Goal: Information Seeking & Learning: Learn about a topic

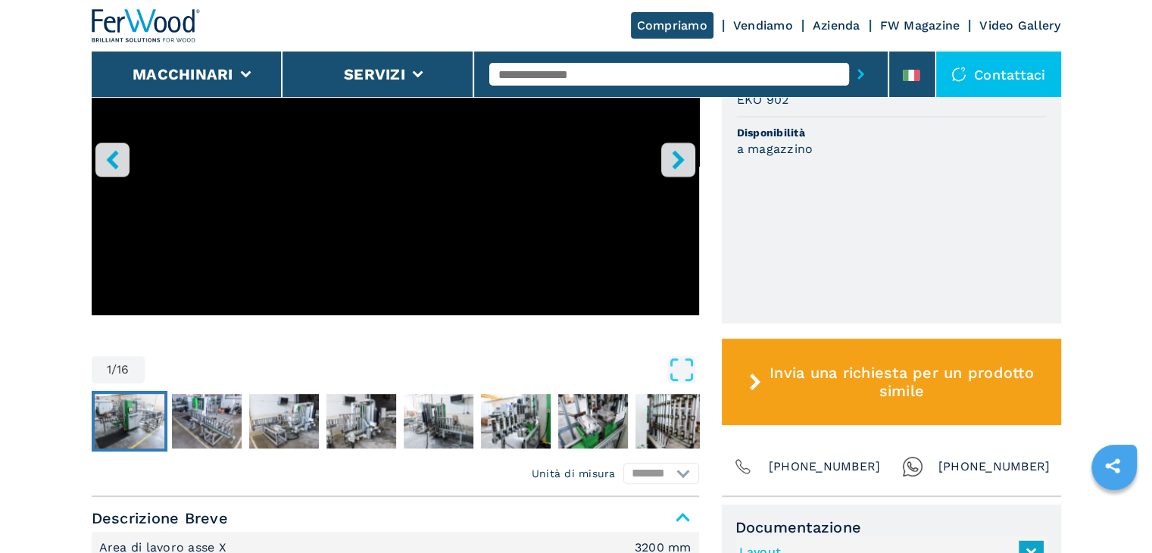
click at [118, 432] on img "Go to Slide 2" at bounding box center [130, 421] width 70 height 55
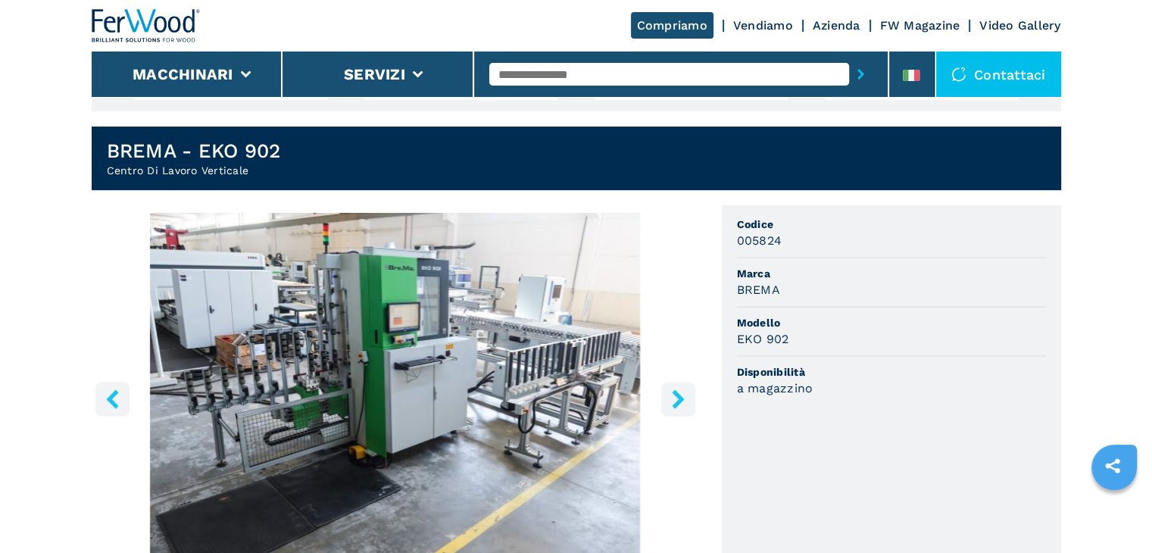
scroll to position [454, 0]
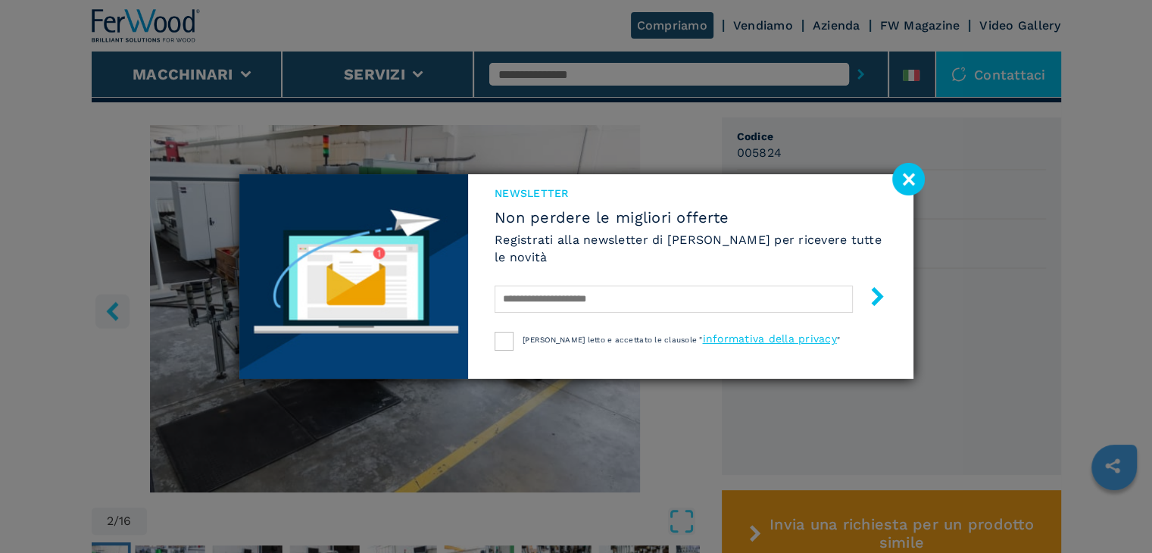
click at [915, 176] on image at bounding box center [908, 179] width 33 height 33
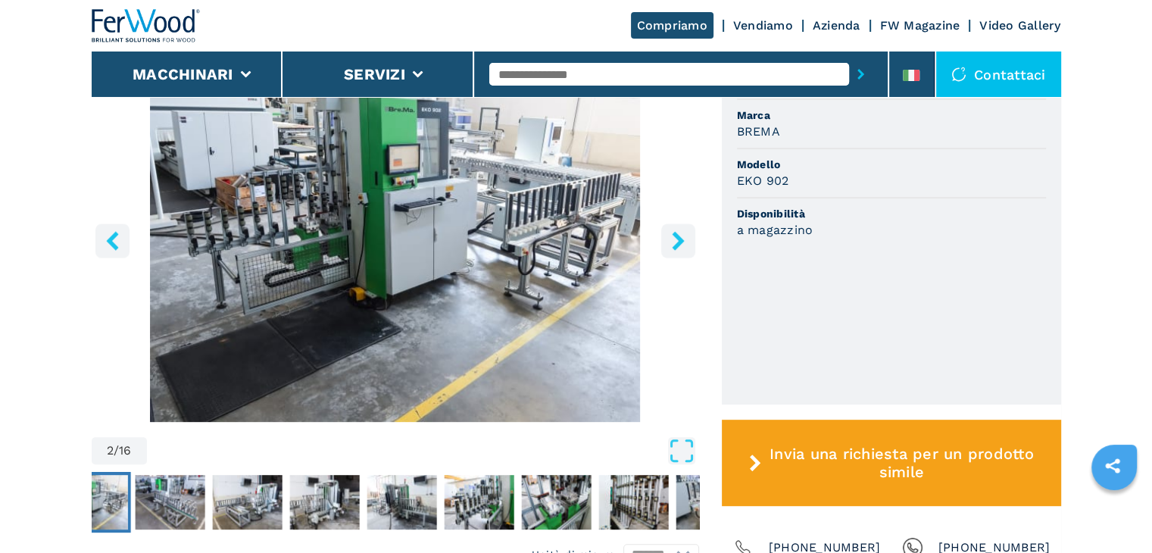
scroll to position [606, 0]
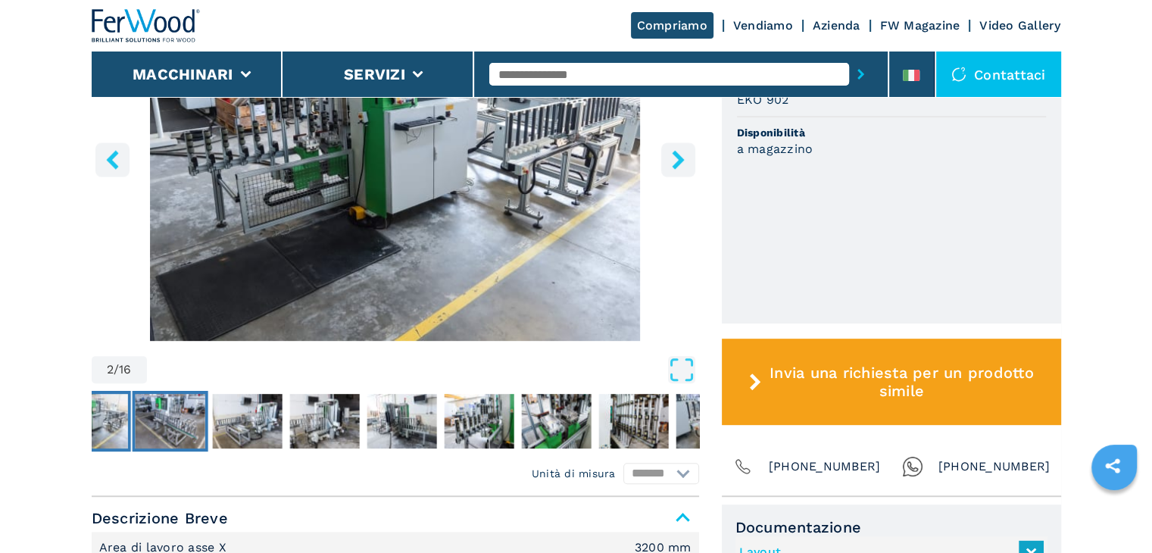
click at [167, 435] on img "Go to Slide 3" at bounding box center [170, 421] width 70 height 55
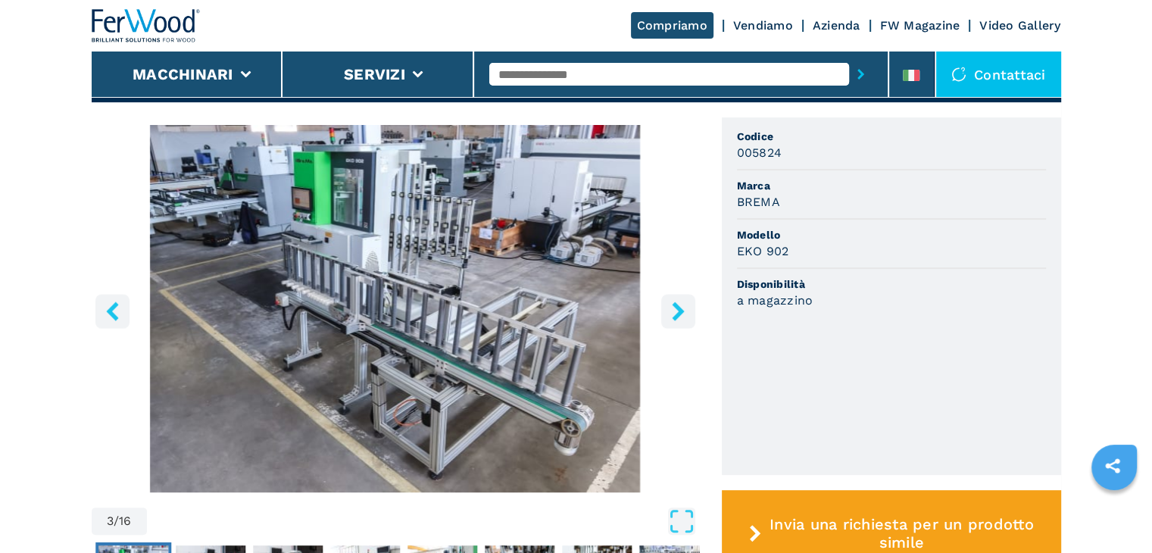
scroll to position [530, 0]
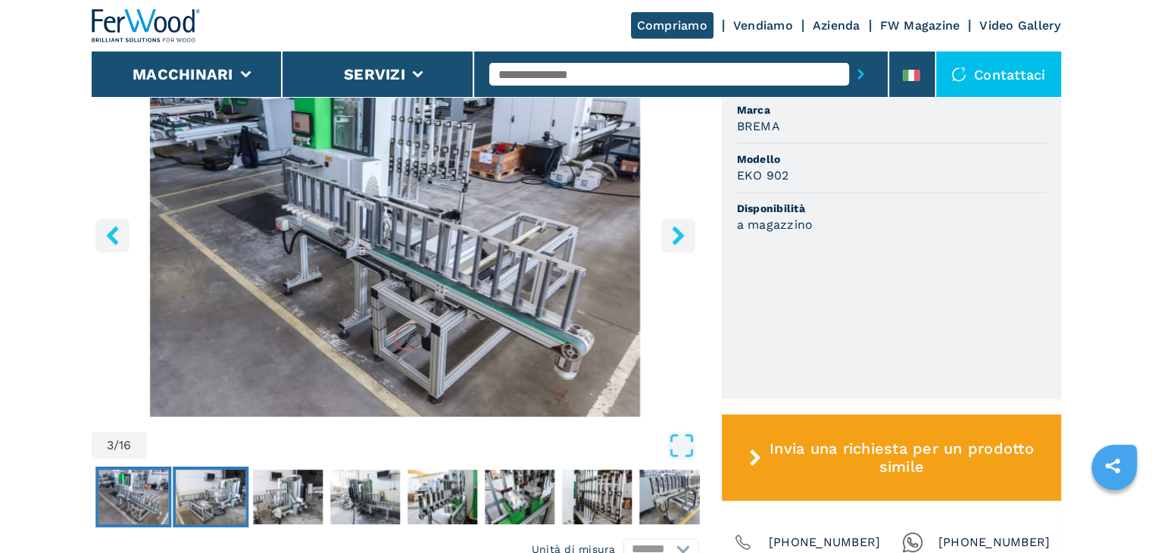
click at [203, 494] on img "Go to Slide 4" at bounding box center [211, 496] width 70 height 55
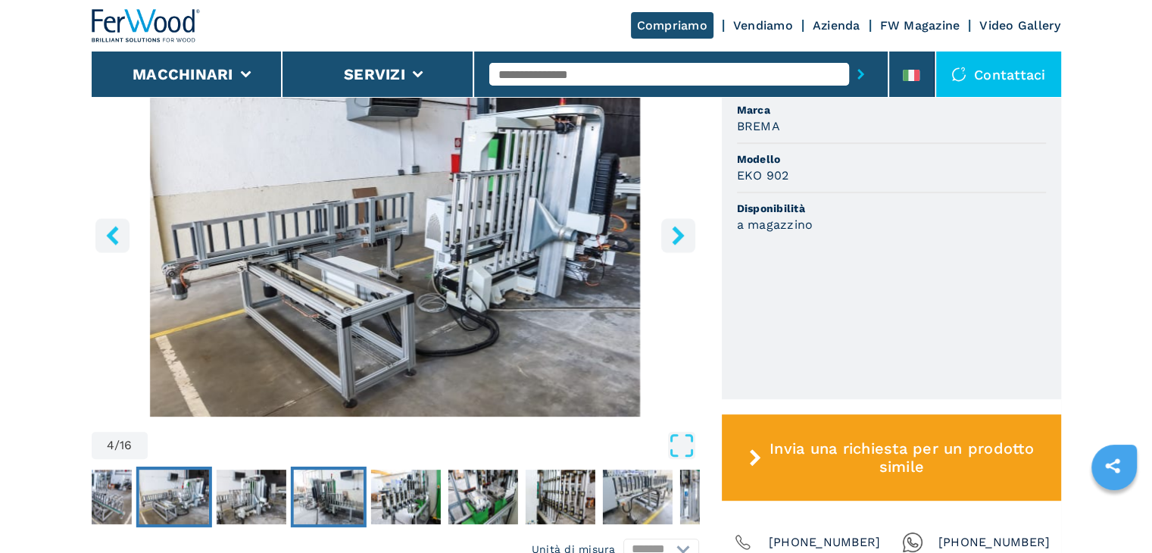
click at [321, 494] on img "Go to Slide 6" at bounding box center [328, 496] width 70 height 55
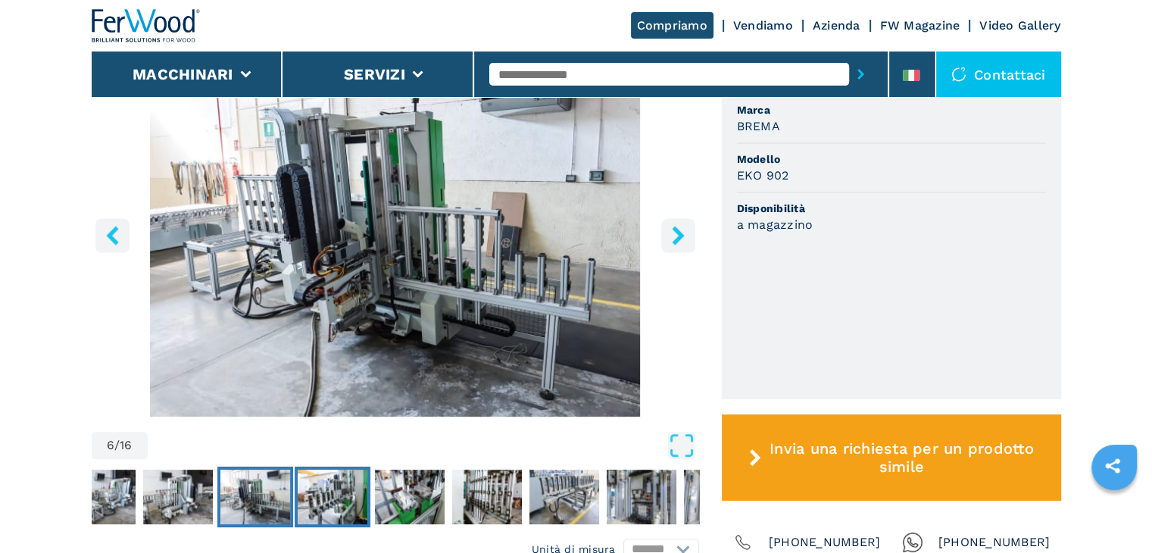
click at [338, 491] on img "Go to Slide 7" at bounding box center [333, 496] width 70 height 55
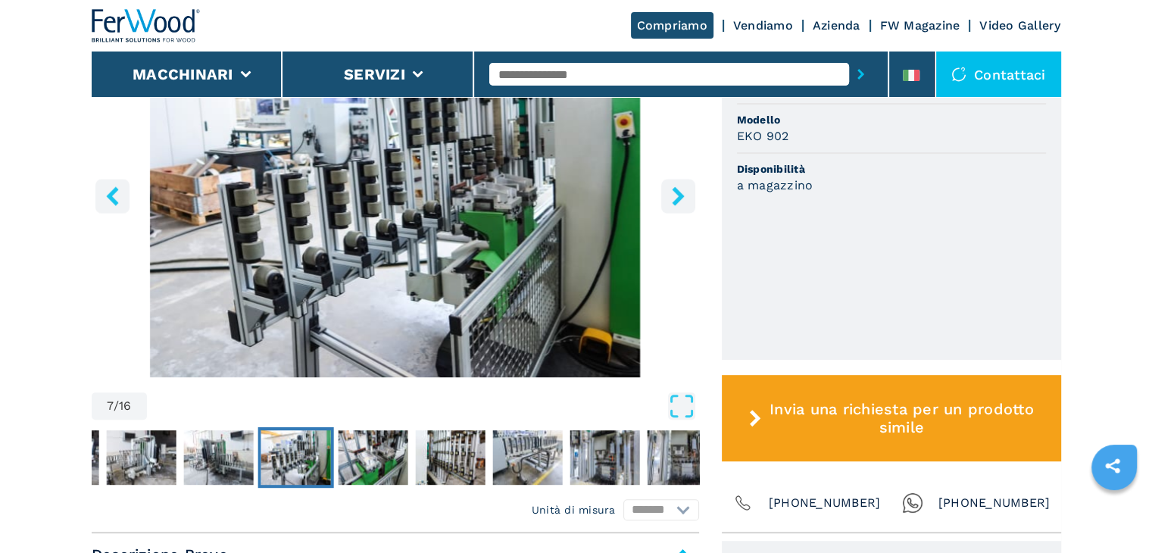
scroll to position [606, 0]
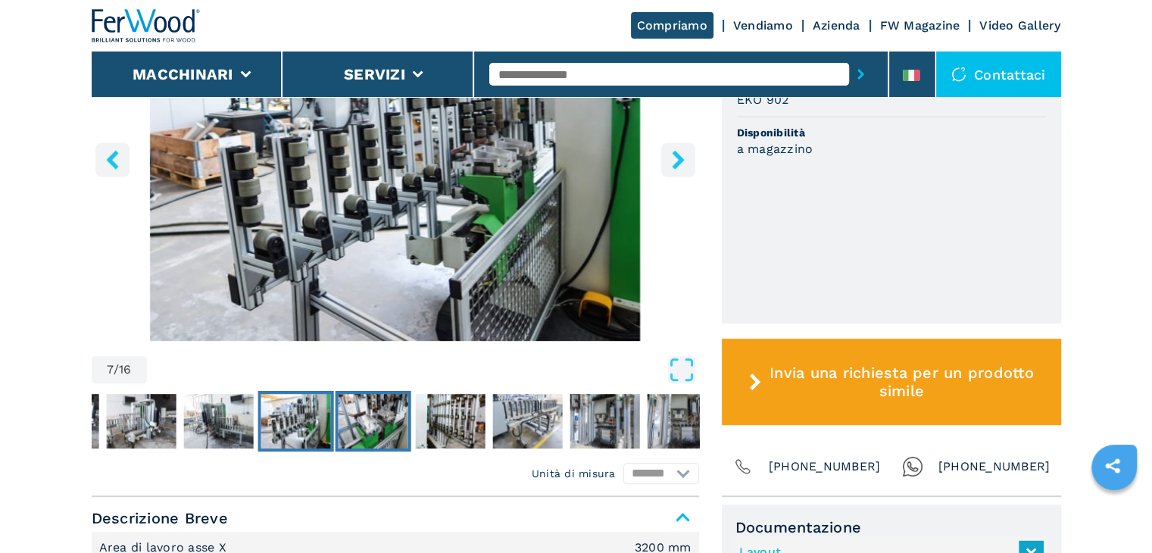
click at [373, 425] on img "Go to Slide 8" at bounding box center [373, 421] width 70 height 55
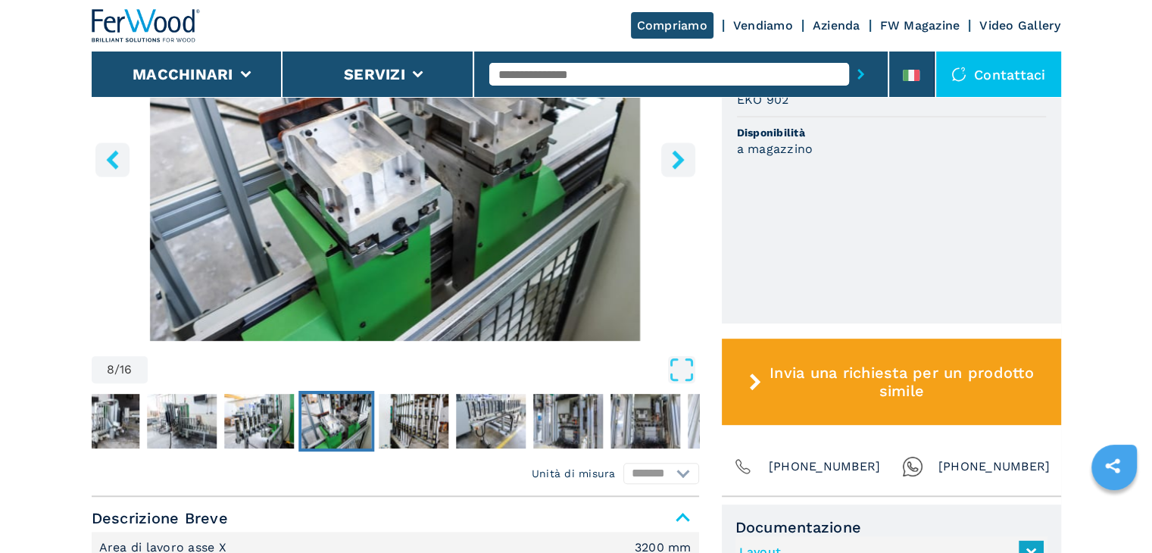
click at [317, 434] on img "Go to Slide 8" at bounding box center [336, 421] width 70 height 55
click at [423, 421] on img "Go to Slide 9" at bounding box center [414, 421] width 70 height 55
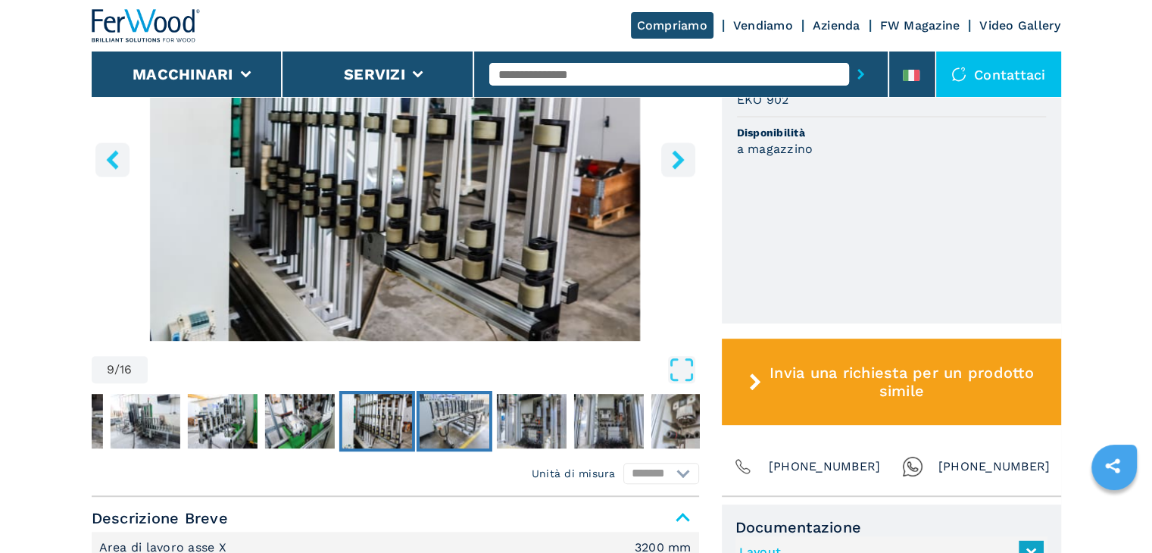
click at [451, 423] on img "Go to Slide 10" at bounding box center [454, 421] width 70 height 55
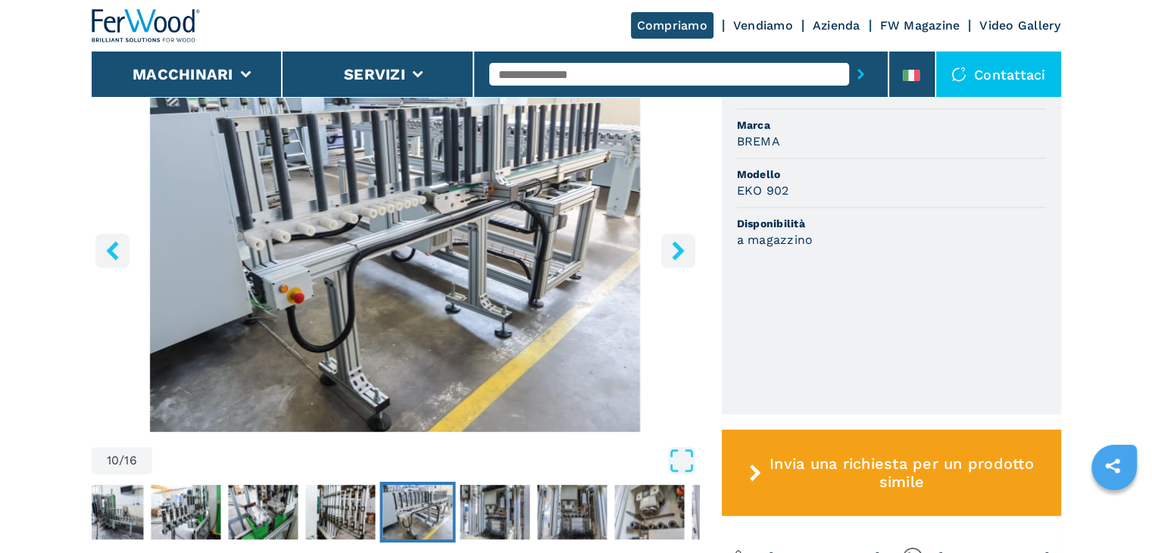
scroll to position [530, 0]
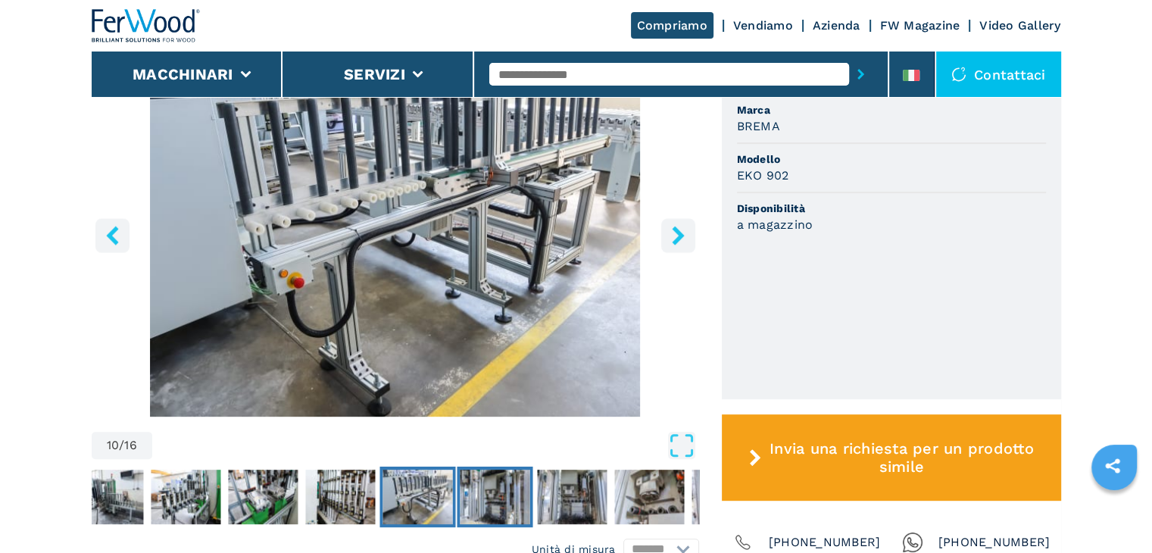
click at [481, 494] on img "Go to Slide 11" at bounding box center [495, 496] width 70 height 55
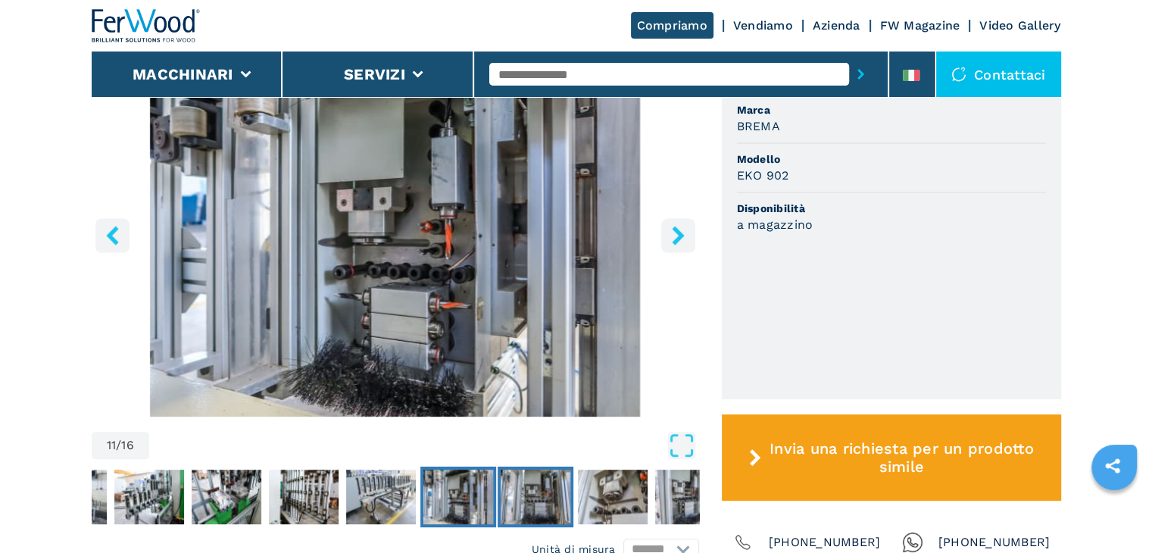
click at [545, 494] on img "Go to Slide 12" at bounding box center [536, 496] width 70 height 55
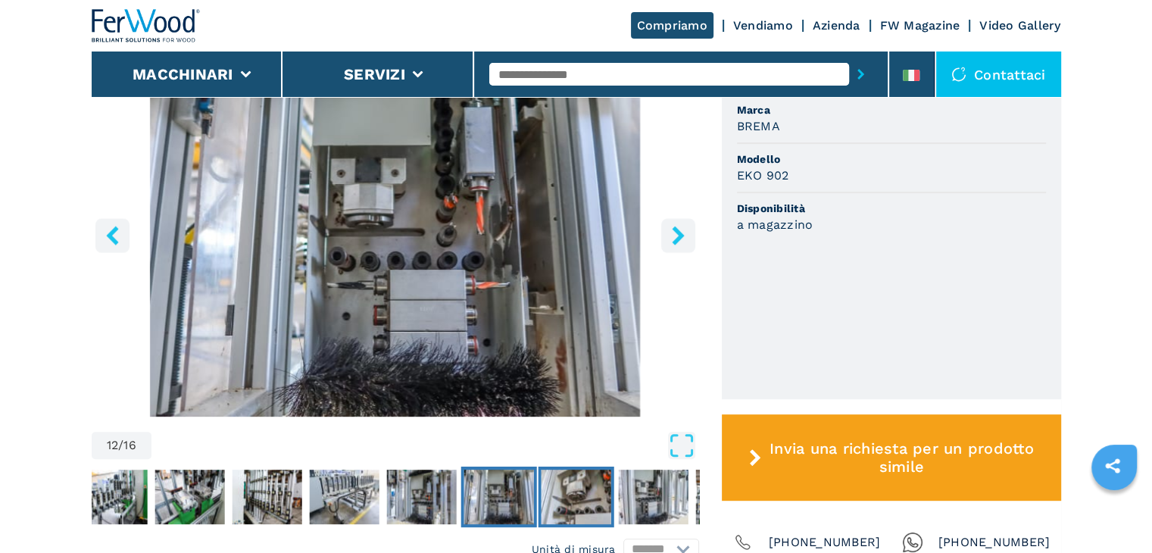
click at [578, 501] on img "Go to Slide 13" at bounding box center [576, 496] width 70 height 55
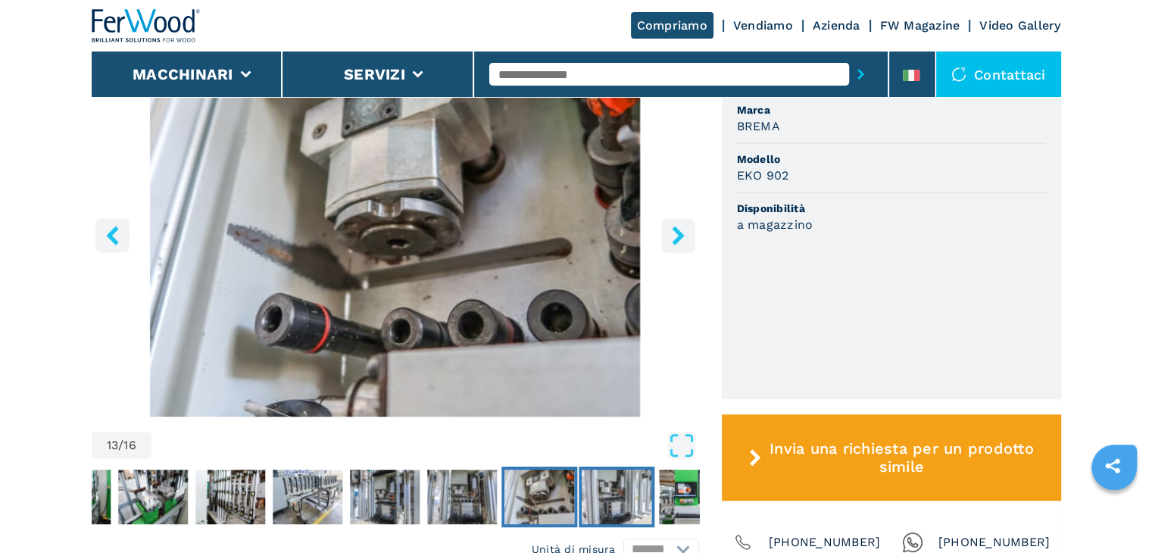
click at [623, 501] on img "Go to Slide 14" at bounding box center [617, 496] width 70 height 55
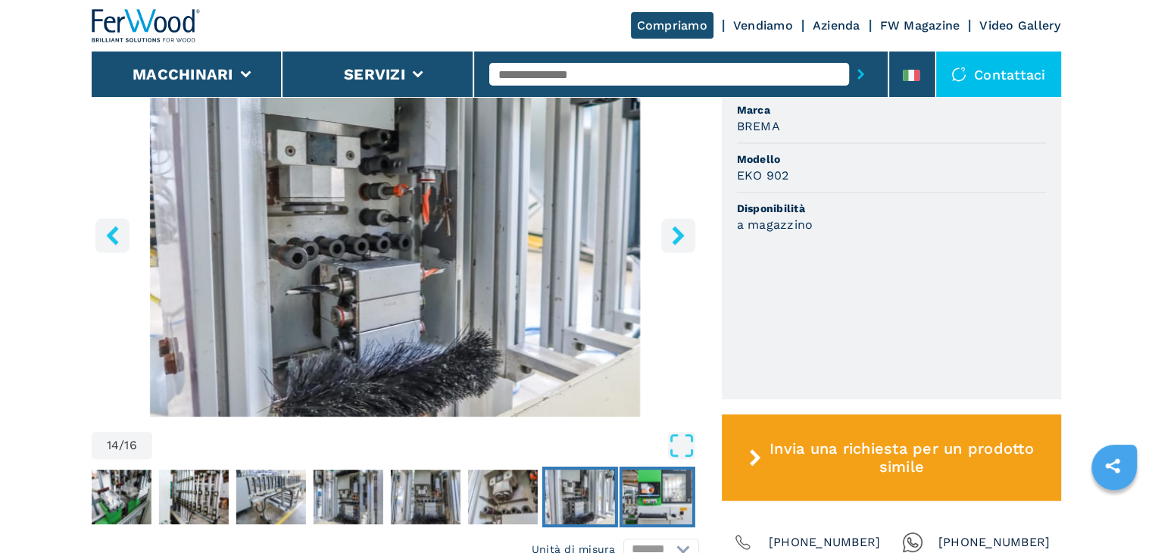
click at [654, 494] on img "Go to Slide 15" at bounding box center [657, 496] width 70 height 55
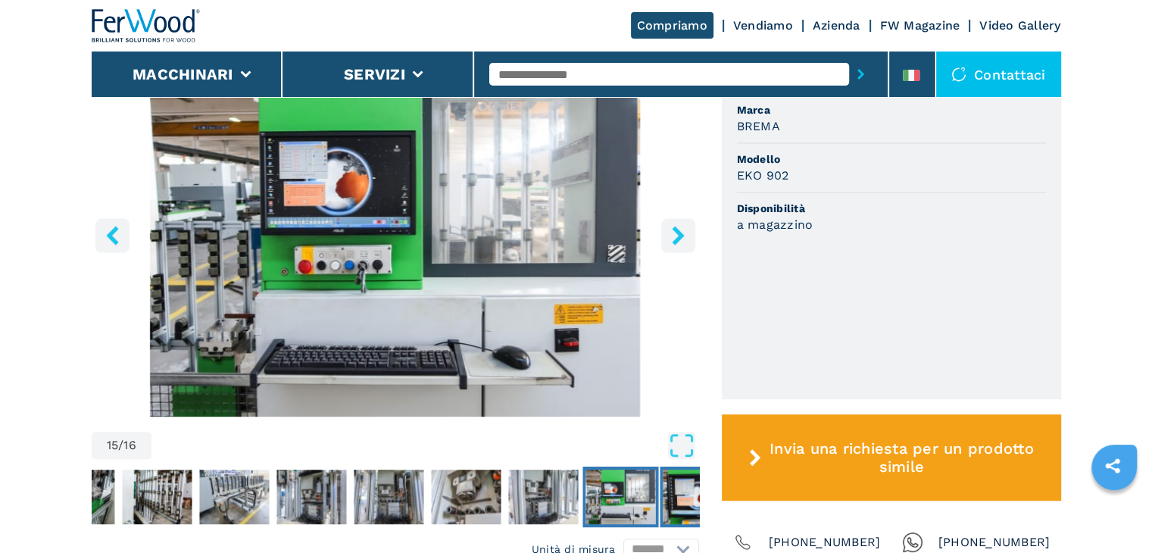
click at [685, 498] on img "Go to Slide 16" at bounding box center [698, 496] width 70 height 55
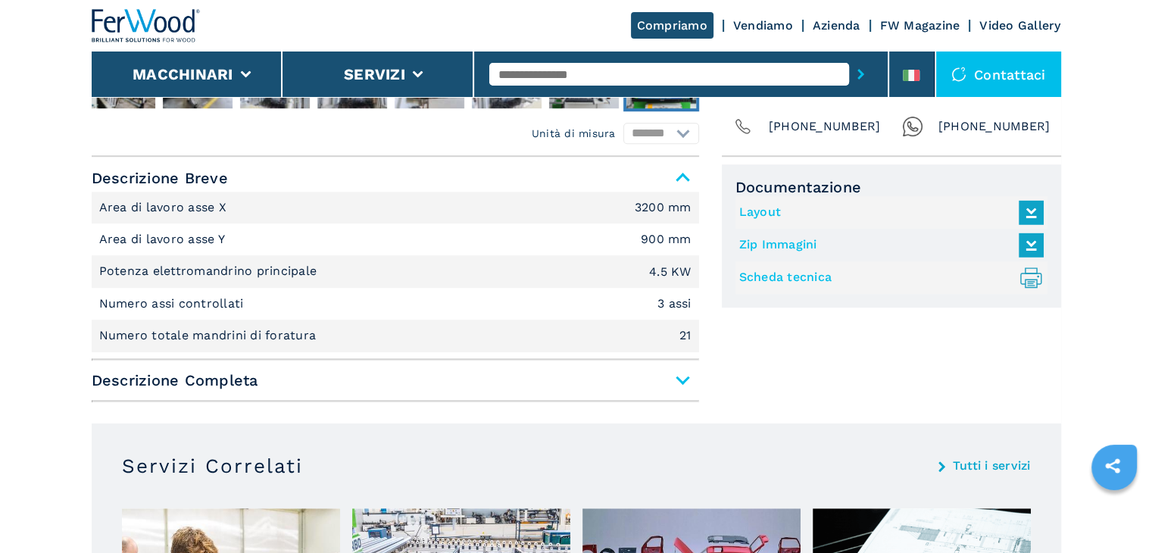
scroll to position [1060, 0]
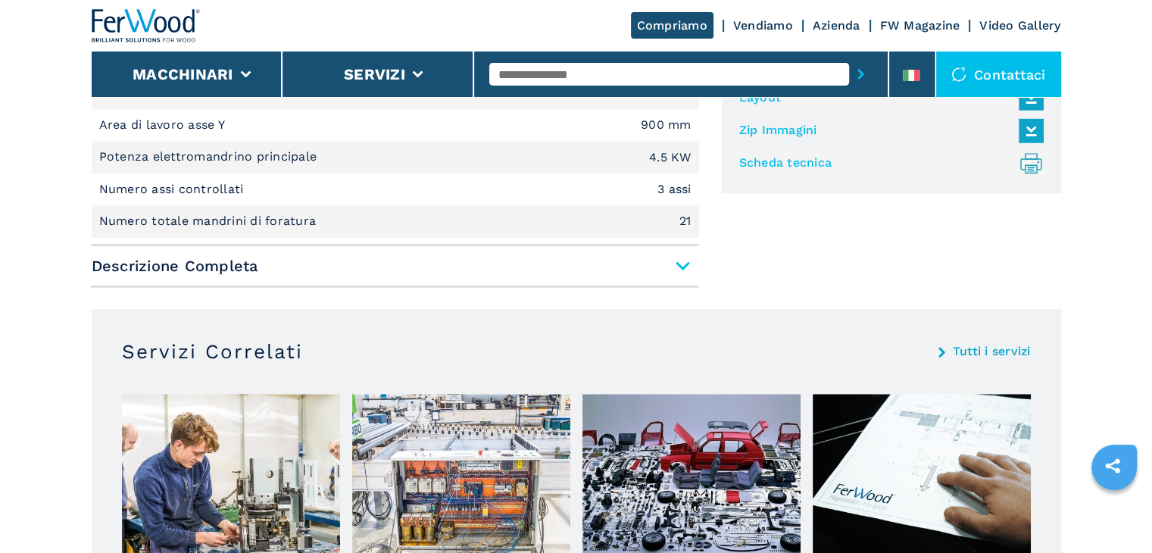
click at [673, 264] on span "Descrizione Completa" at bounding box center [395, 265] width 607 height 27
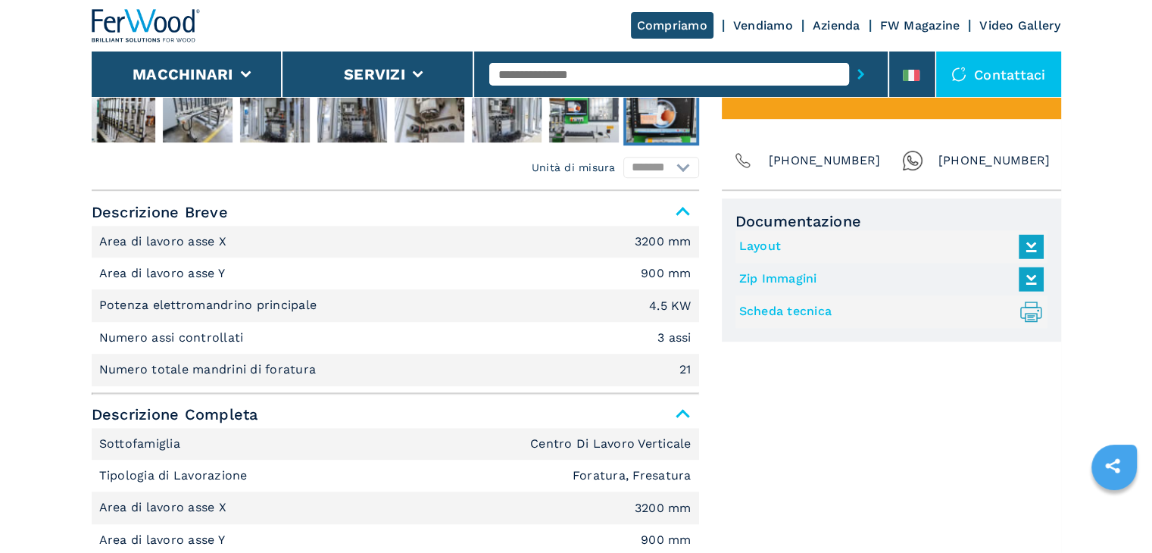
scroll to position [909, 0]
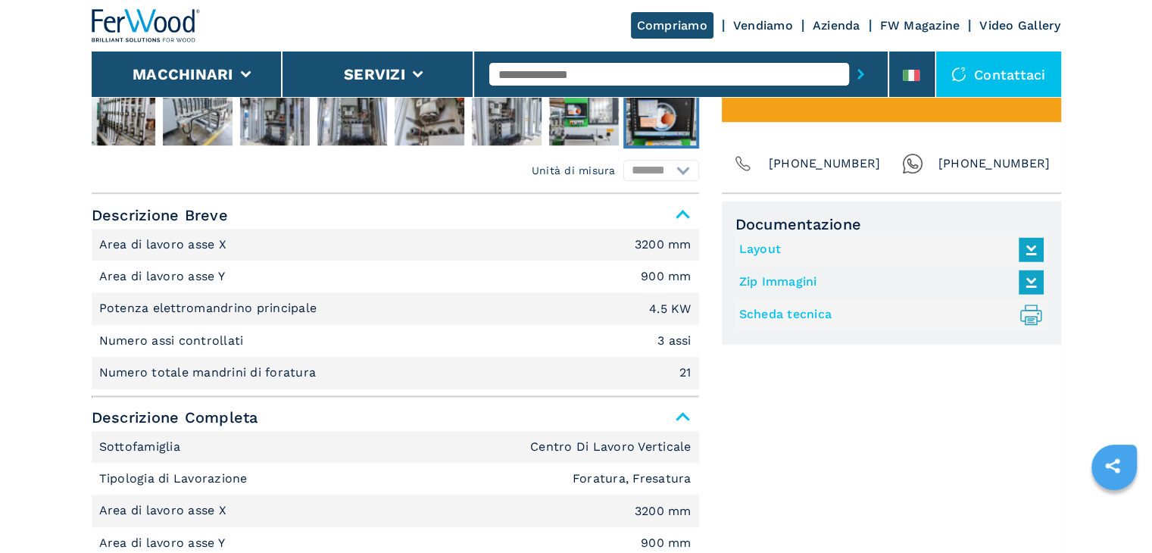
click at [757, 246] on link "Layout" at bounding box center [887, 249] width 297 height 25
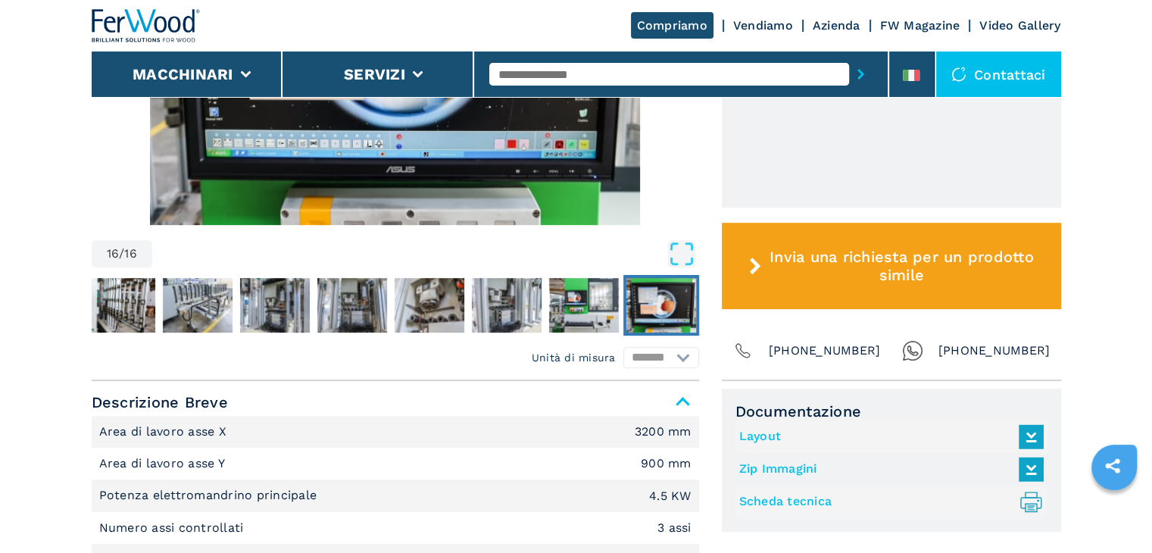
scroll to position [606, 0]
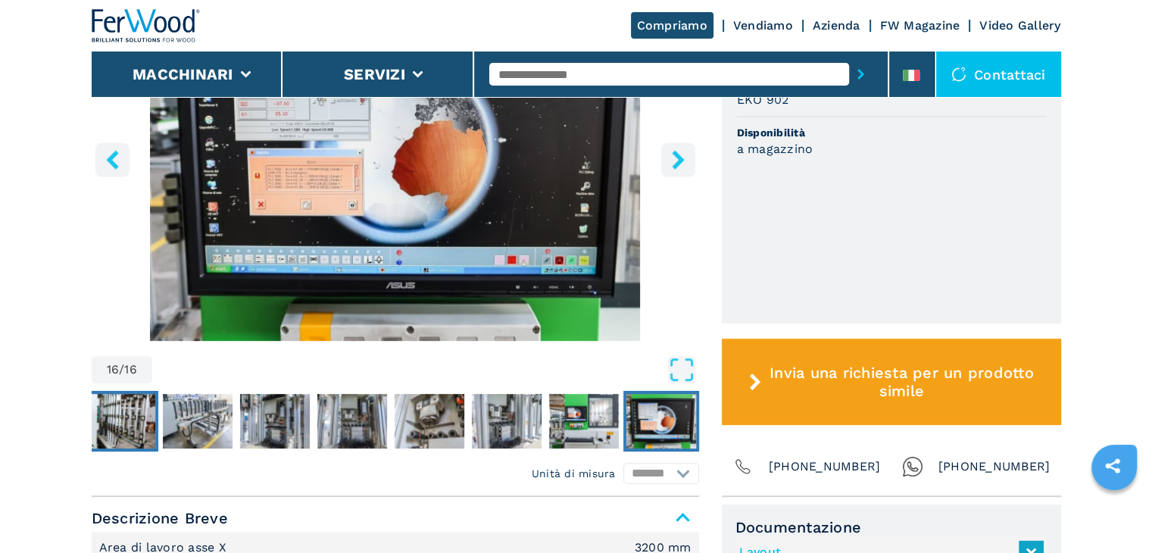
click at [136, 413] on img "Go to Slide 9" at bounding box center [121, 421] width 70 height 55
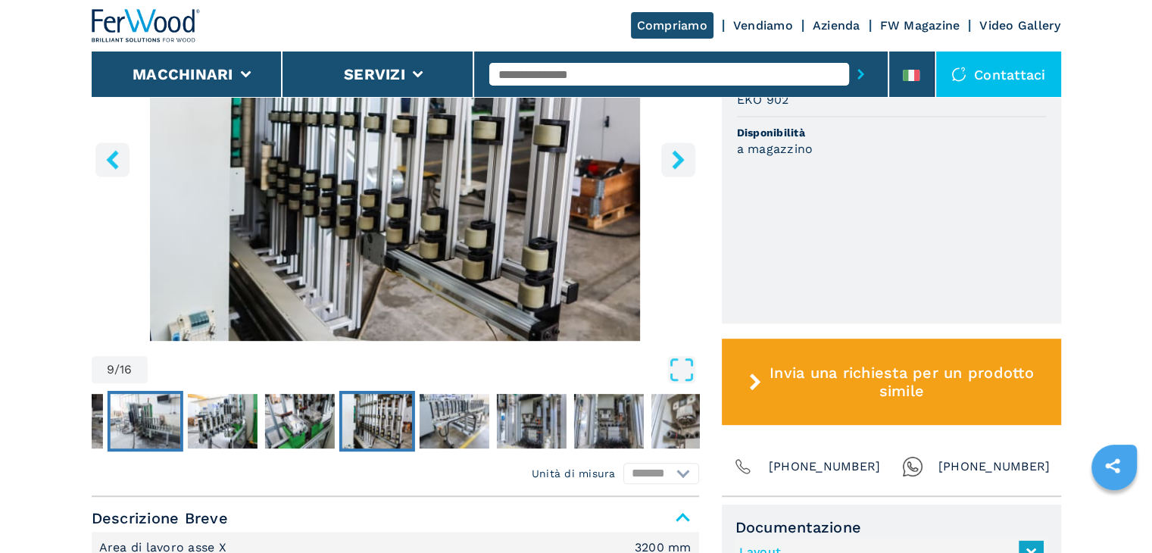
click at [127, 433] on img "Go to Slide 6" at bounding box center [145, 421] width 70 height 55
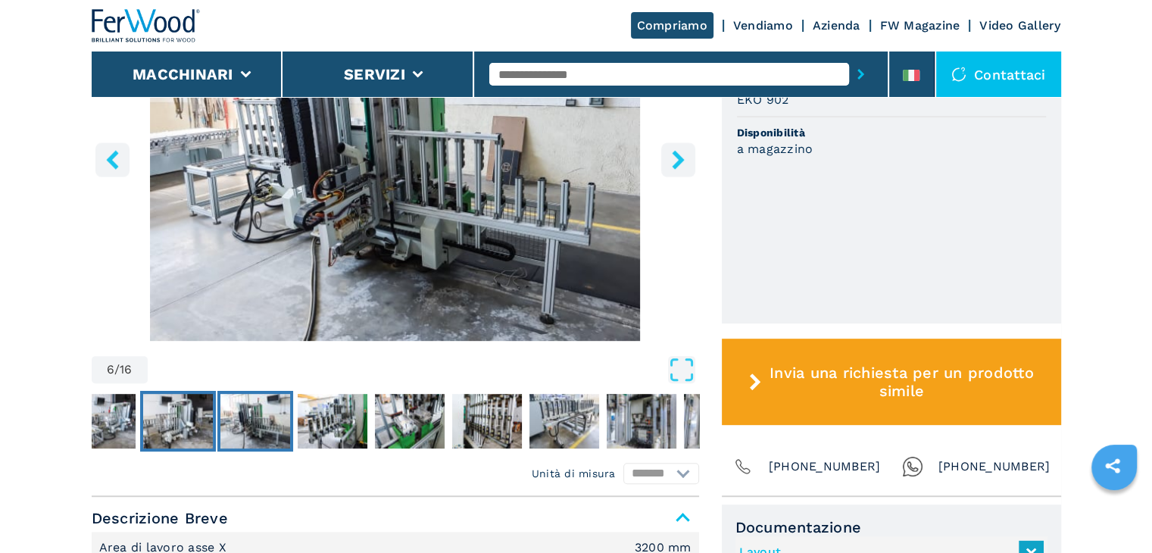
click at [142, 420] on button "Go to Slide 5" at bounding box center [178, 421] width 76 height 61
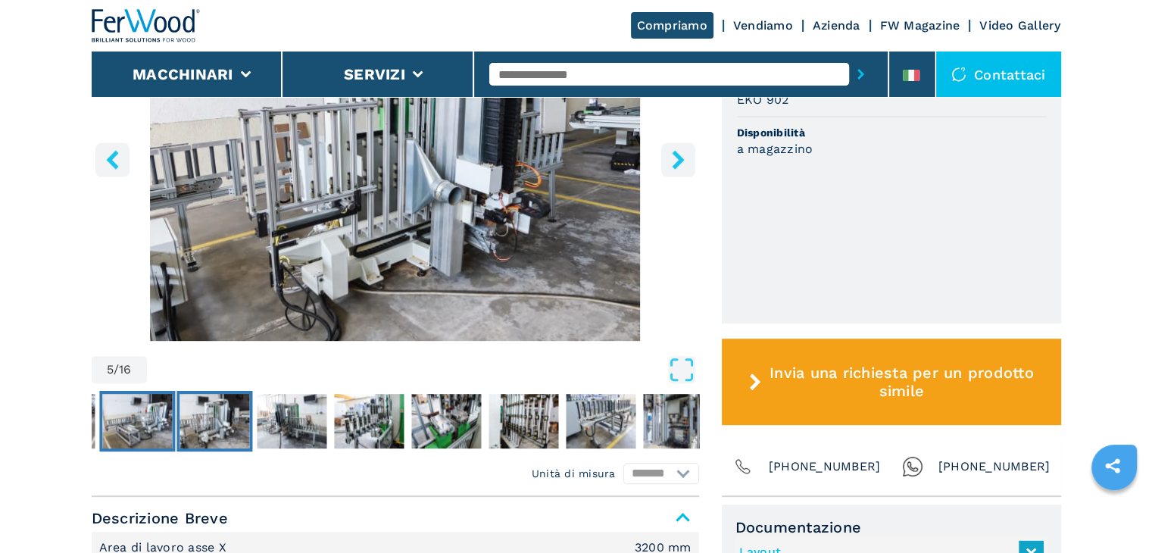
click at [139, 420] on img "Go to Slide 4" at bounding box center [137, 421] width 70 height 55
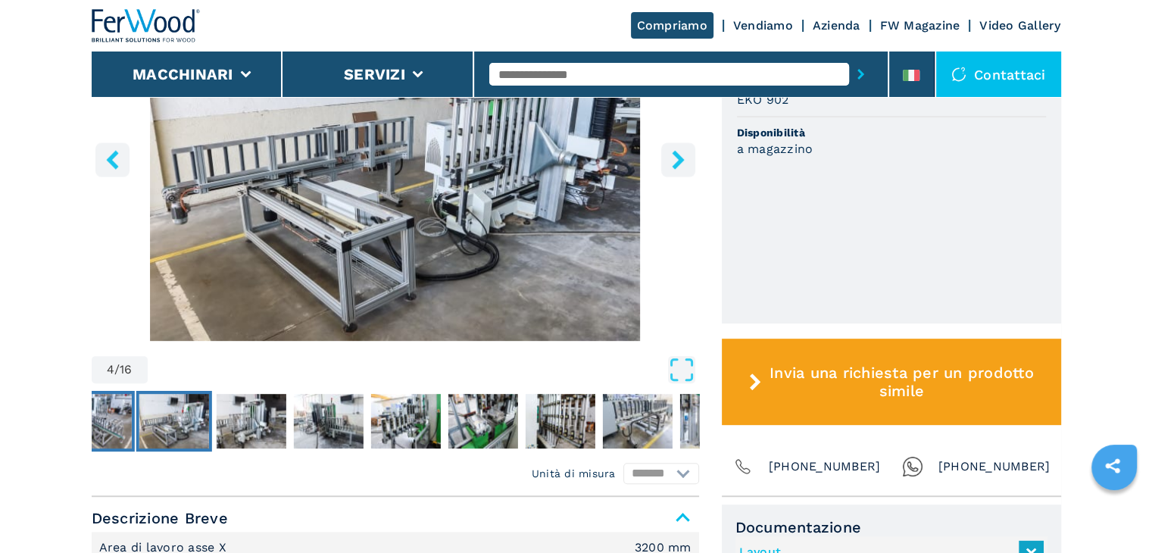
click at [116, 432] on img "Go to Slide 3" at bounding box center [96, 421] width 70 height 55
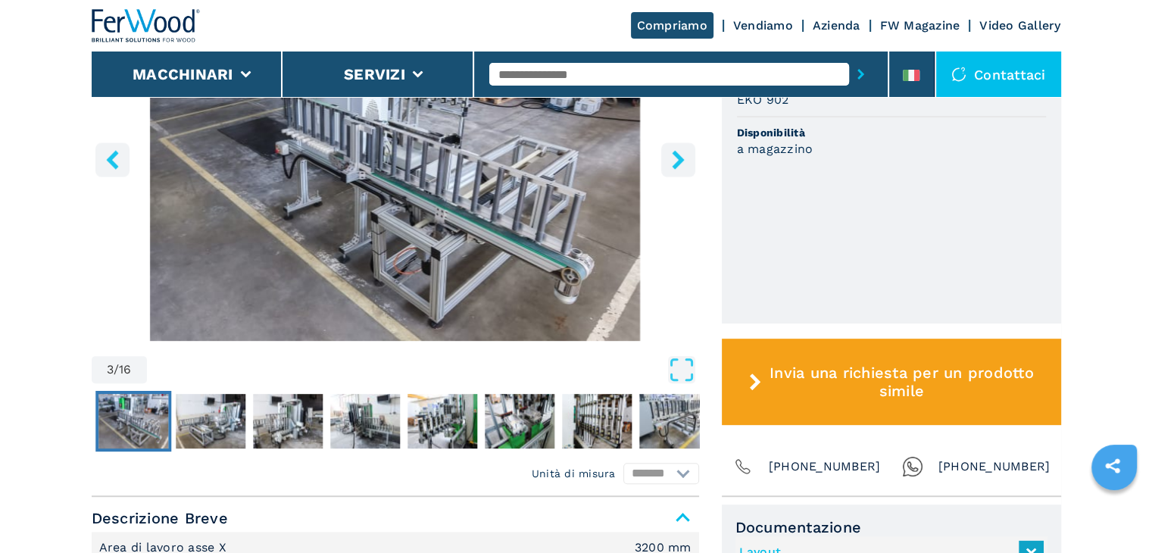
click at [126, 434] on img "Go to Slide 3" at bounding box center [133, 421] width 70 height 55
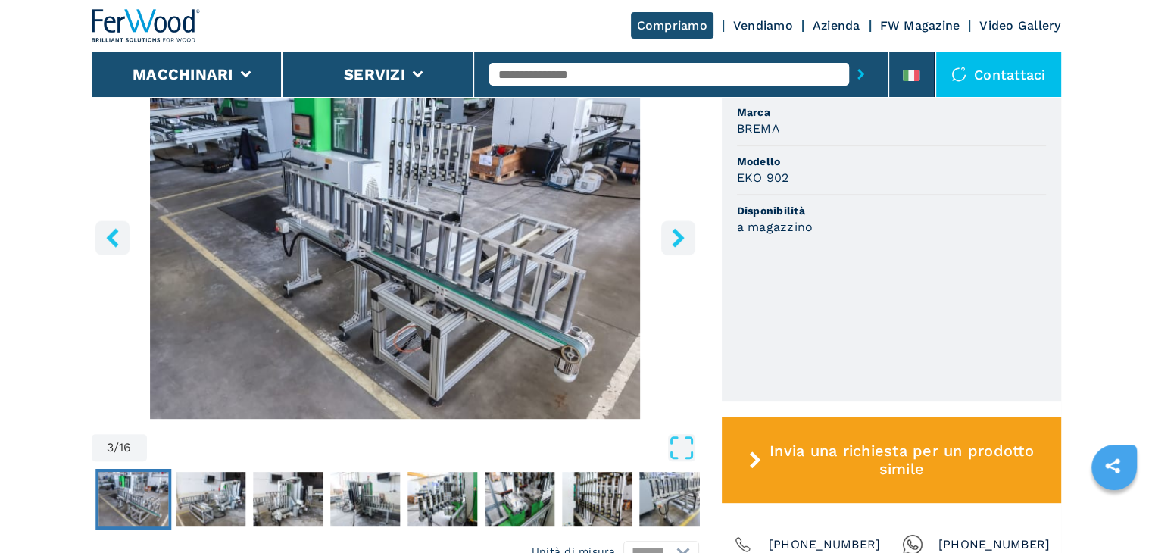
scroll to position [530, 0]
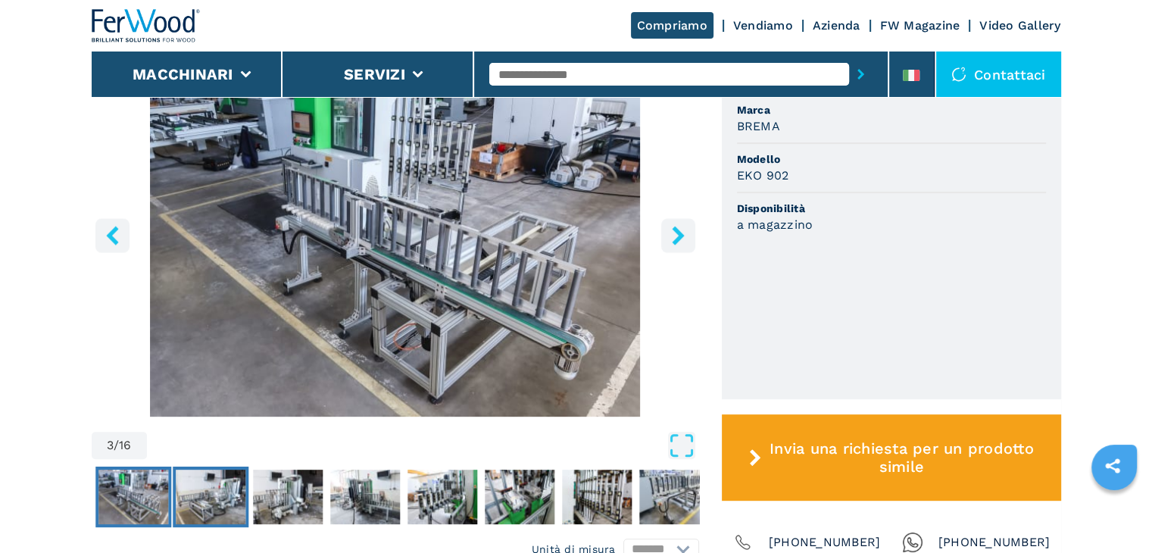
click at [214, 485] on img "Go to Slide 4" at bounding box center [211, 496] width 70 height 55
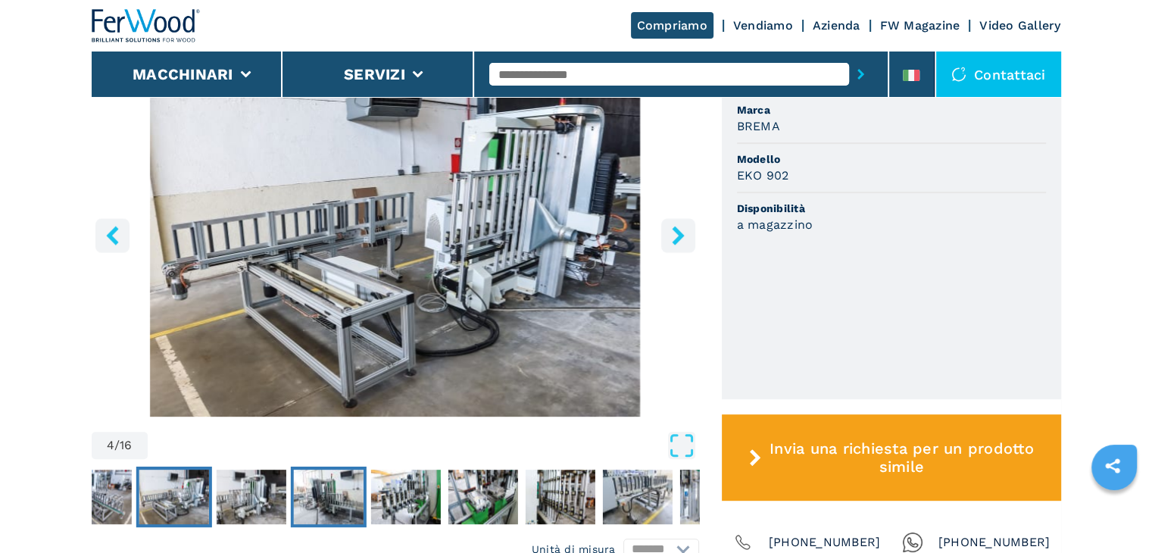
click at [315, 487] on img "Go to Slide 6" at bounding box center [328, 496] width 70 height 55
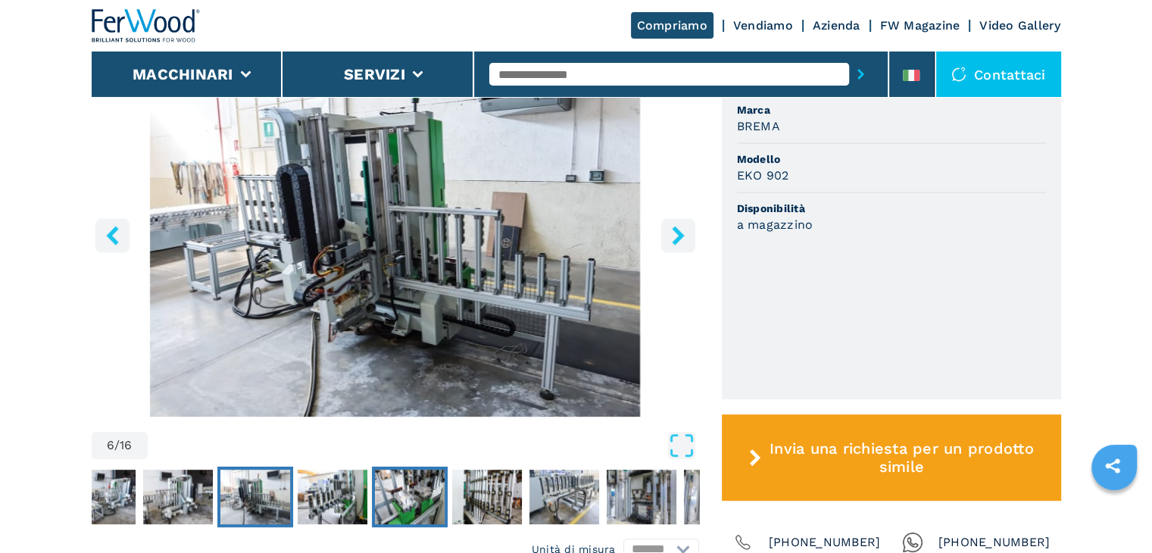
click at [401, 498] on img "Go to Slide 8" at bounding box center [410, 496] width 70 height 55
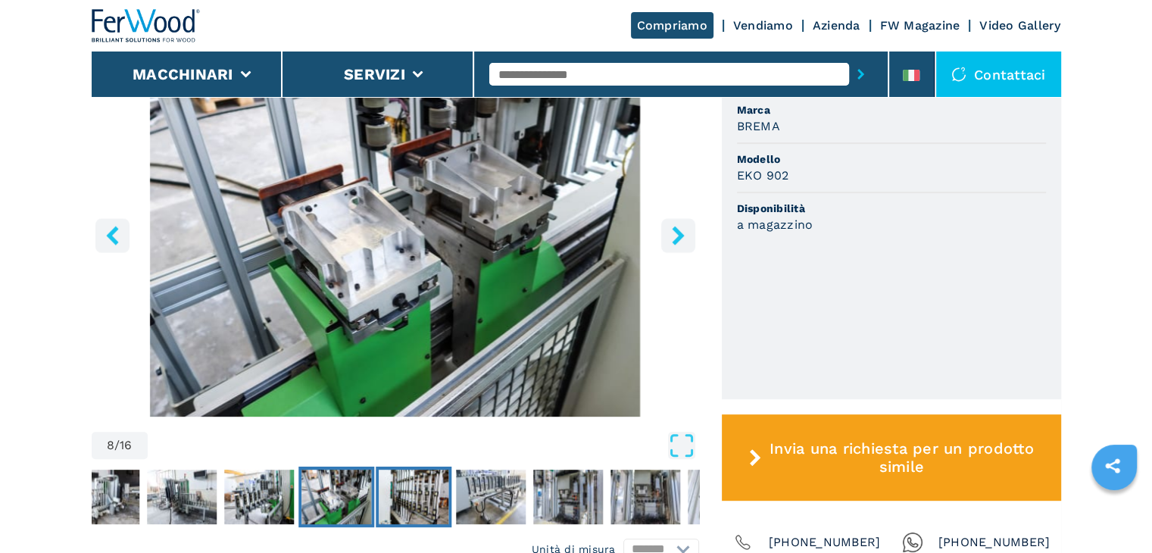
click at [426, 498] on img "Go to Slide 9" at bounding box center [414, 496] width 70 height 55
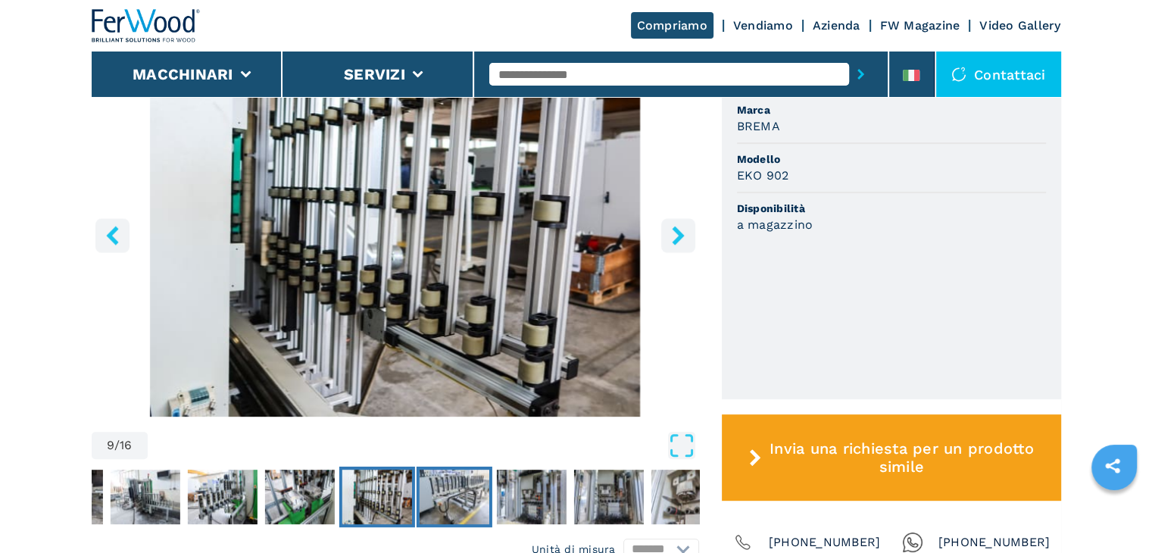
click at [457, 503] on img "Go to Slide 10" at bounding box center [454, 496] width 70 height 55
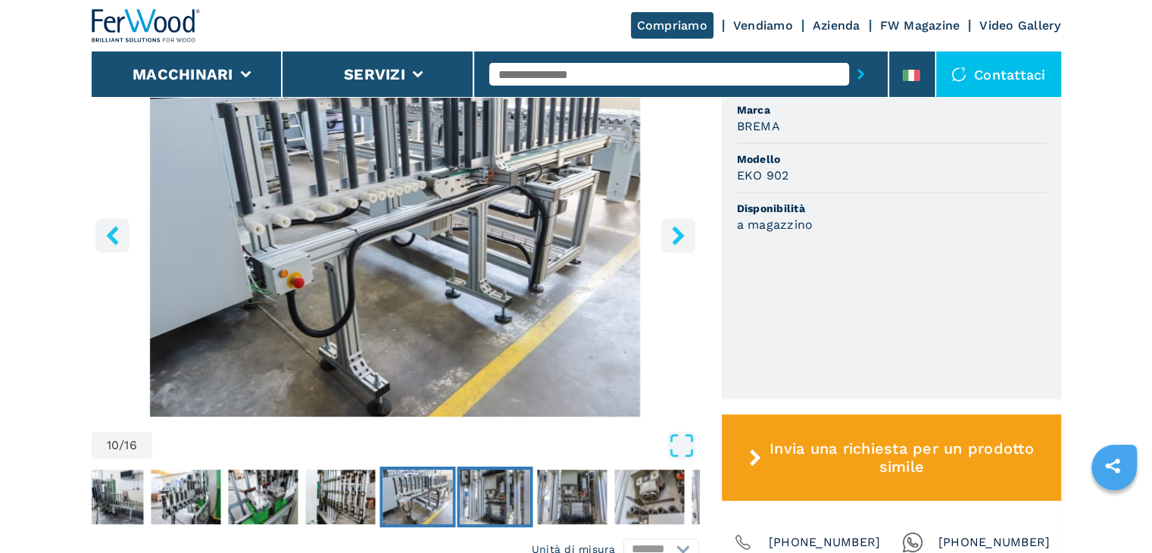
click at [501, 502] on img "Go to Slide 11" at bounding box center [495, 496] width 70 height 55
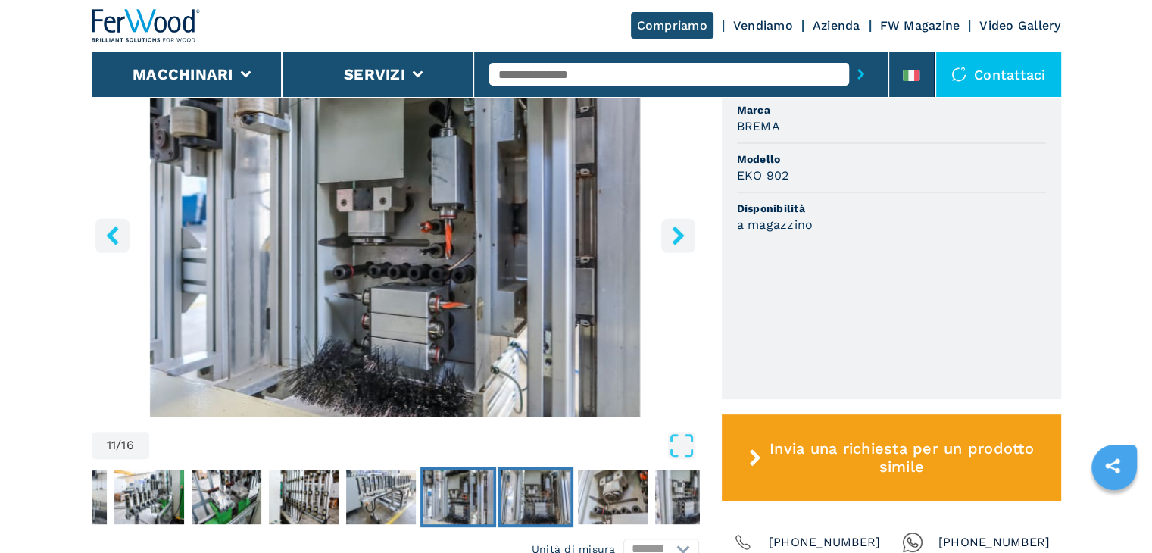
click at [529, 500] on img "Go to Slide 12" at bounding box center [536, 496] width 70 height 55
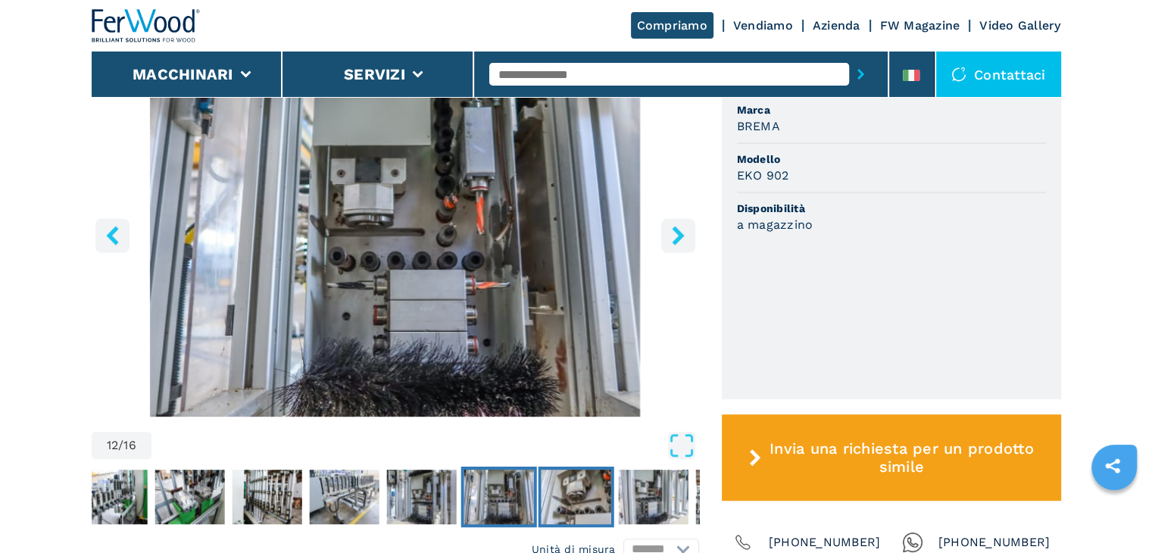
drag, startPoint x: 575, startPoint y: 494, endPoint x: 496, endPoint y: 490, distance: 78.9
click at [573, 494] on img "Go to Slide 13" at bounding box center [576, 496] width 70 height 55
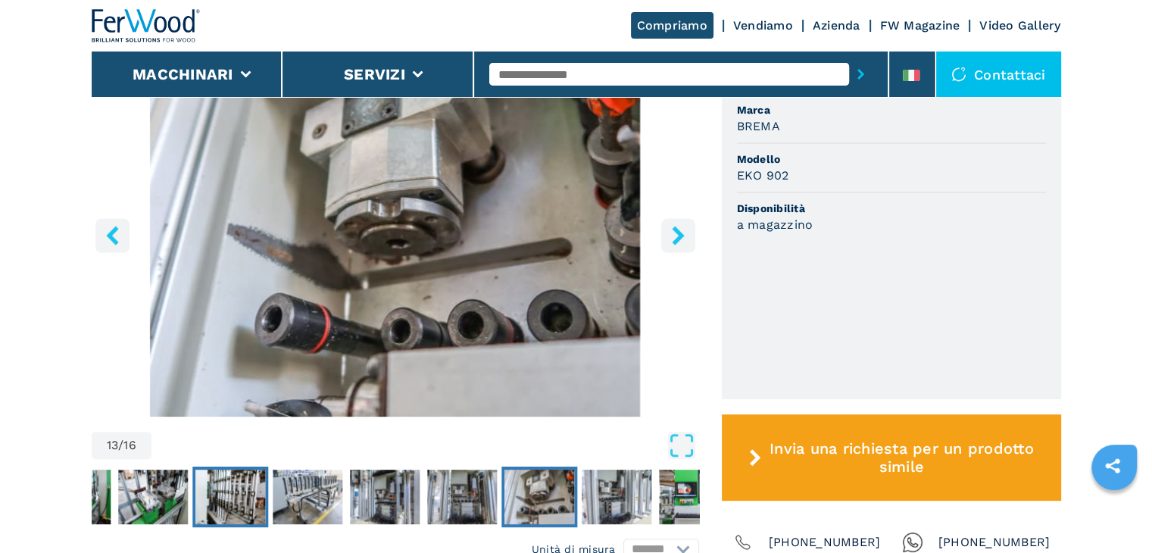
click at [203, 496] on img "Go to Slide 9" at bounding box center [230, 496] width 70 height 55
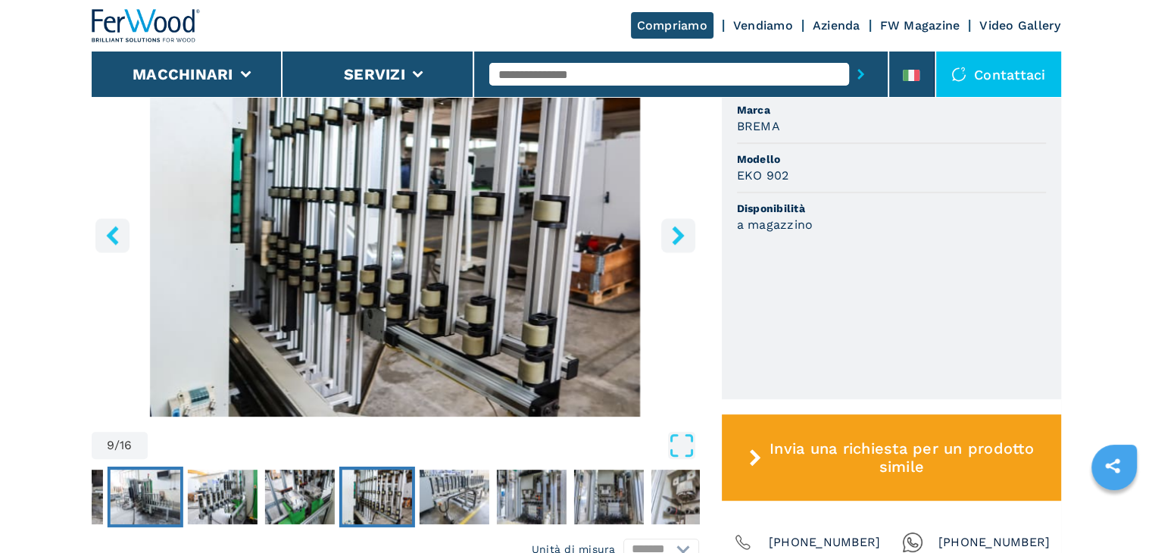
click at [173, 498] on button "Go to Slide 6" at bounding box center [145, 496] width 76 height 61
click at [167, 504] on img "Go to Slide 6" at bounding box center [145, 496] width 70 height 55
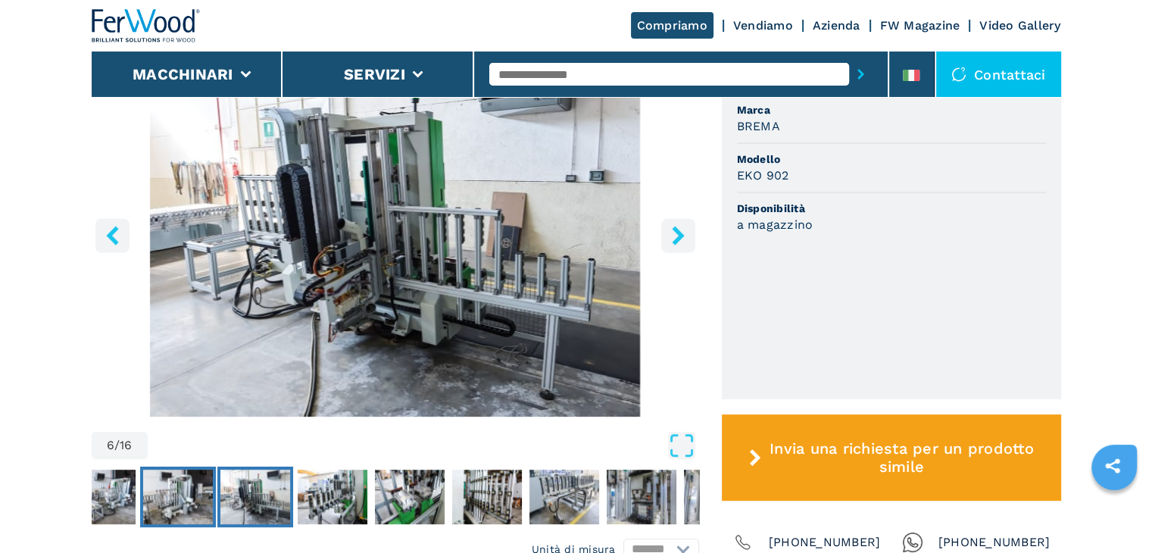
click at [150, 493] on img "Go to Slide 5" at bounding box center [178, 496] width 70 height 55
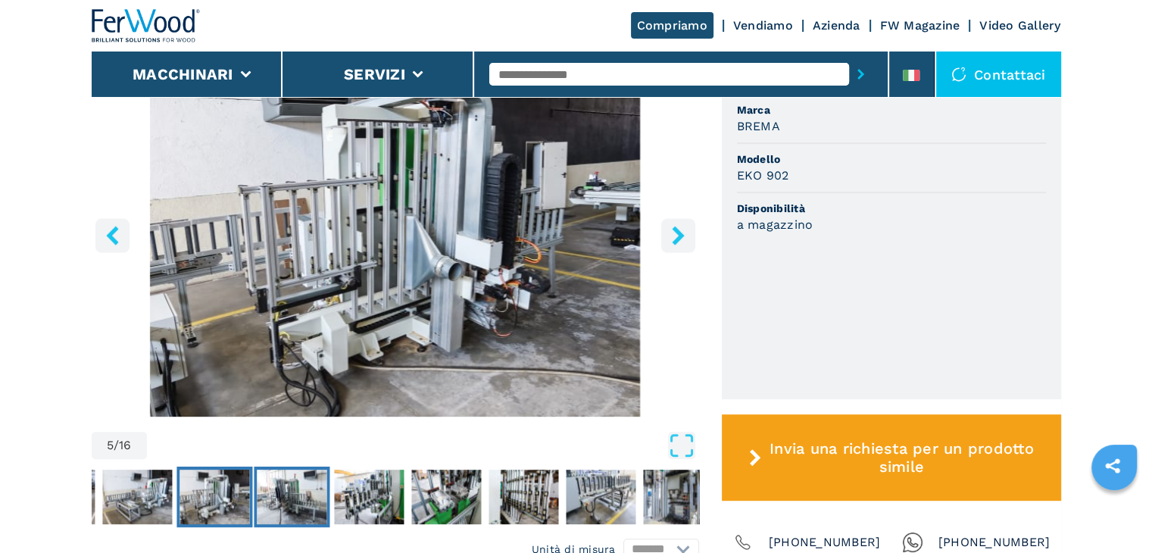
click at [295, 501] on img "Go to Slide 6" at bounding box center [292, 496] width 70 height 55
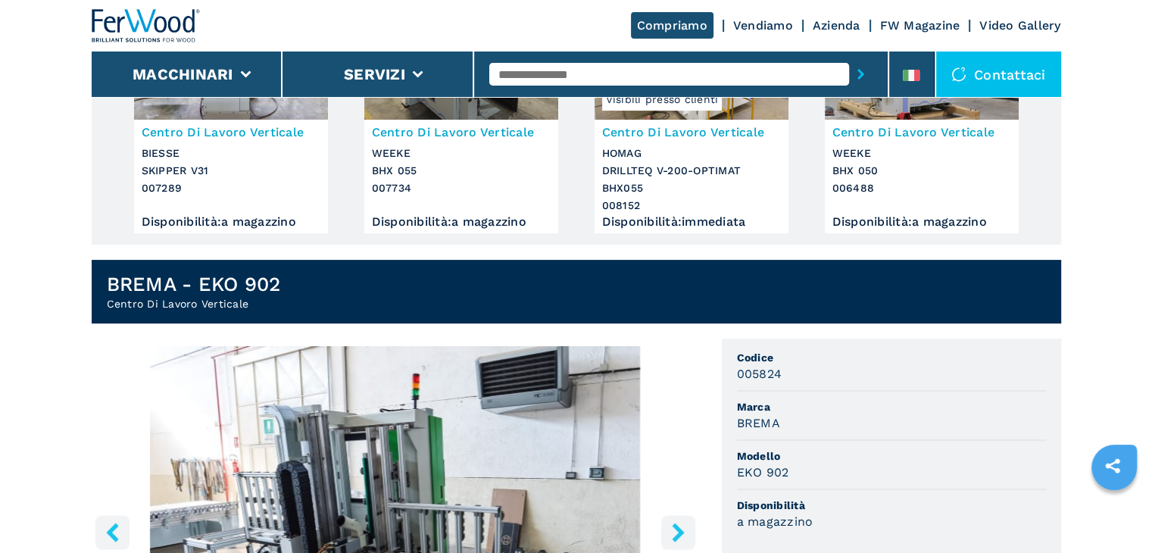
scroll to position [0, 0]
